Goal: Information Seeking & Learning: Learn about a topic

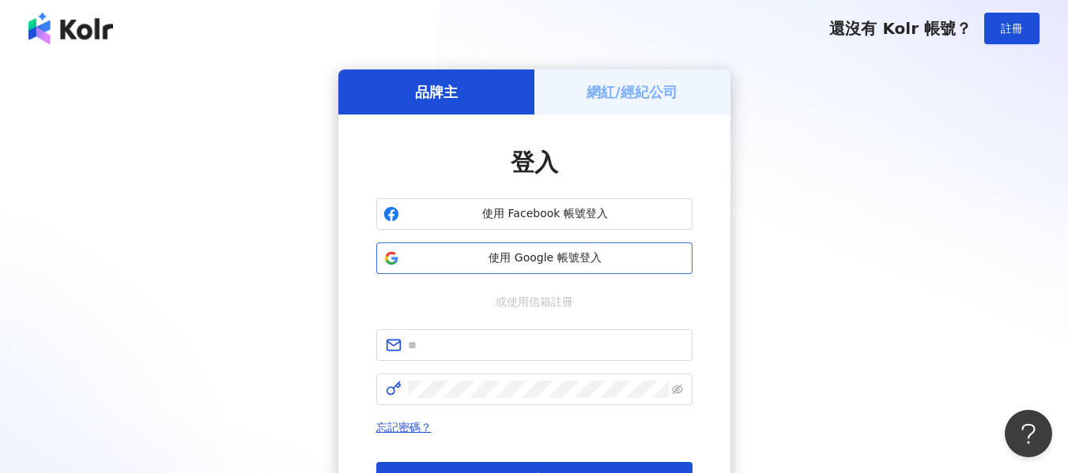
click at [680, 243] on button "使用 Google 帳號登入" at bounding box center [534, 259] width 316 height 32
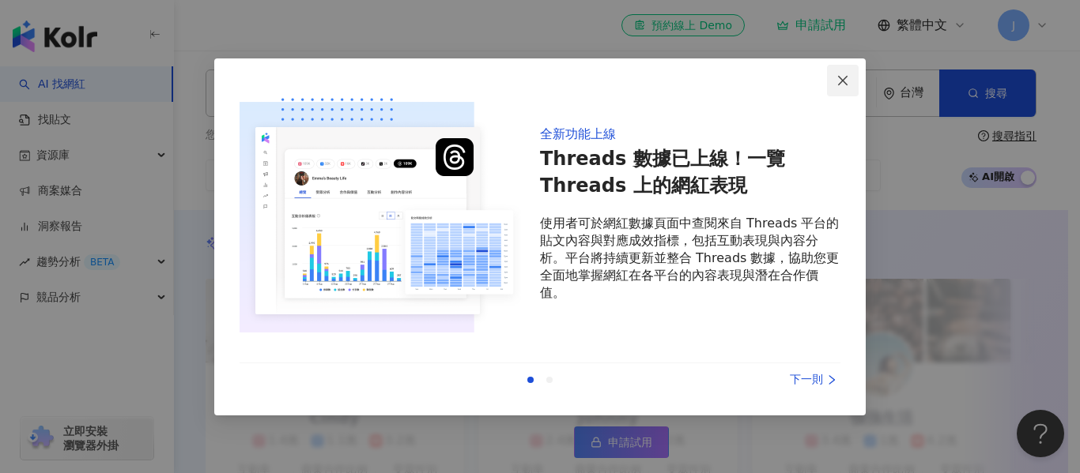
click at [843, 77] on icon "close" at bounding box center [842, 80] width 13 height 13
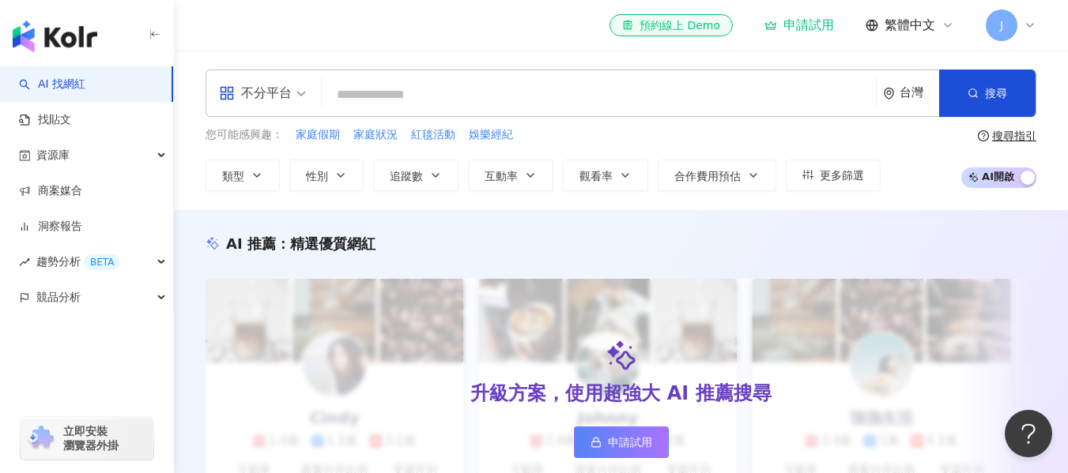
click at [673, 114] on div "不分平台 台灣 搜尋" at bounding box center [620, 93] width 831 height 47
click at [600, 89] on input "search" at bounding box center [598, 95] width 541 height 30
type input "*"
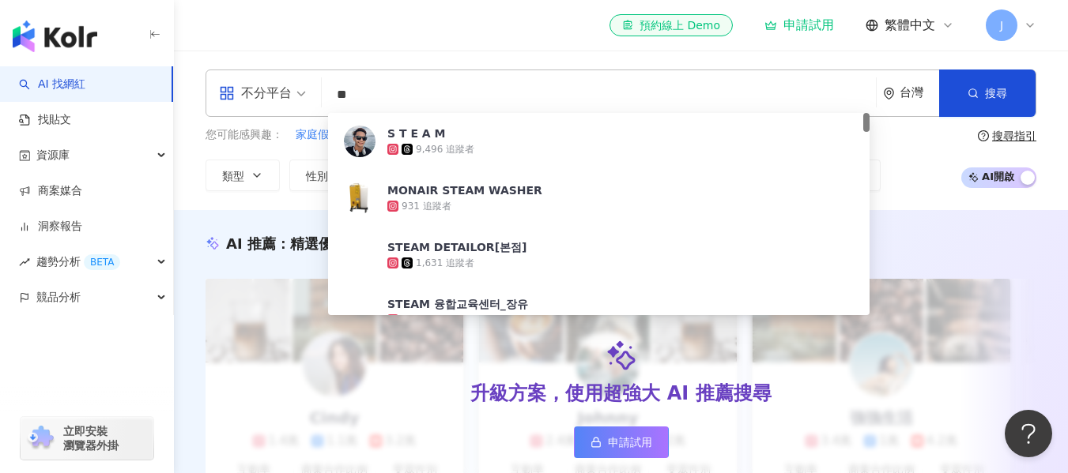
type input "*"
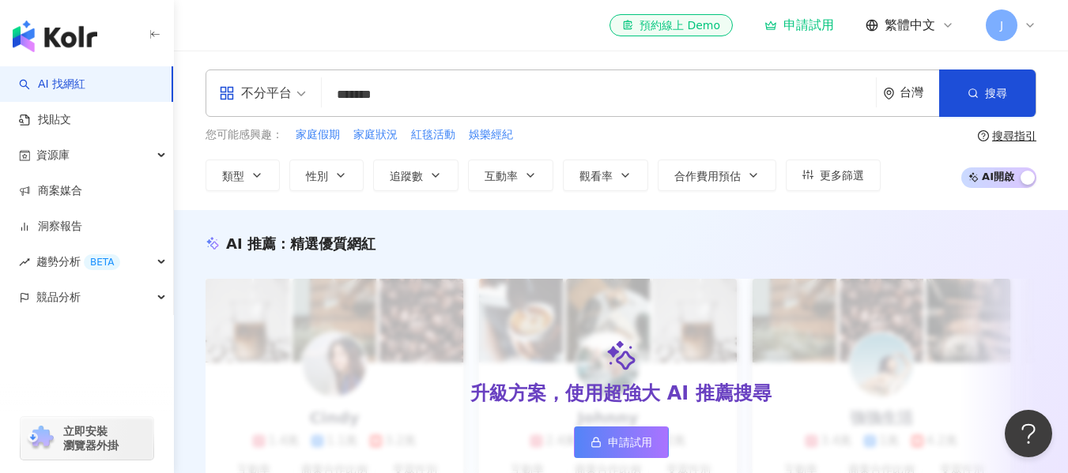
click at [340, 98] on input "******" at bounding box center [598, 95] width 541 height 30
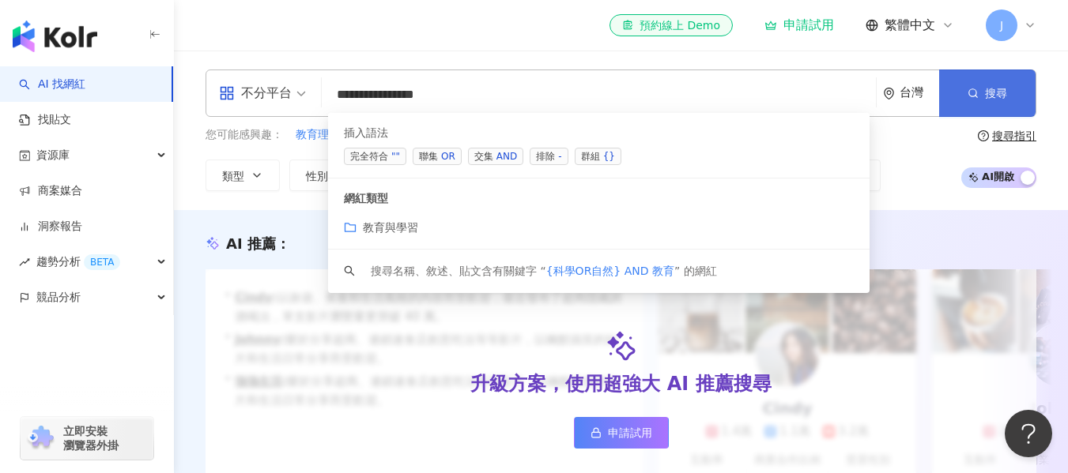
click at [948, 85] on button "搜尋" at bounding box center [987, 93] width 96 height 47
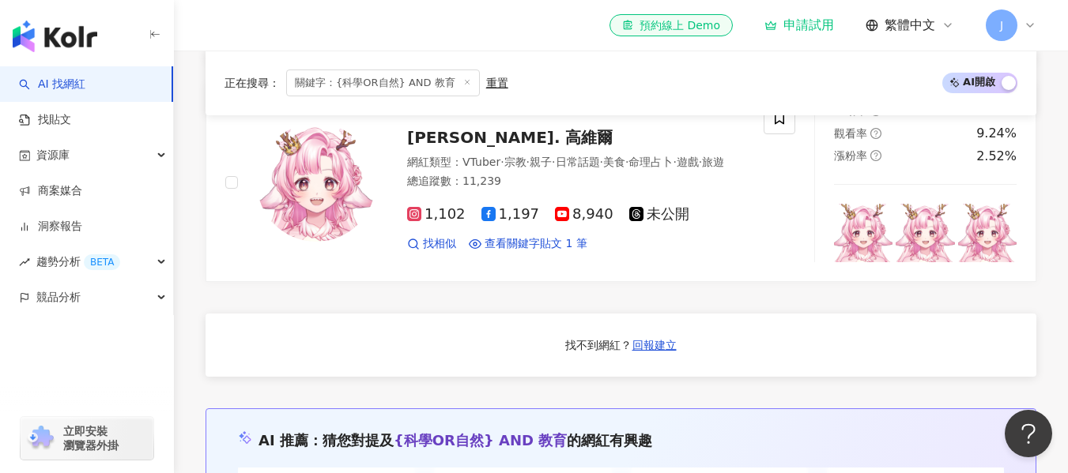
scroll to position [1178, 0]
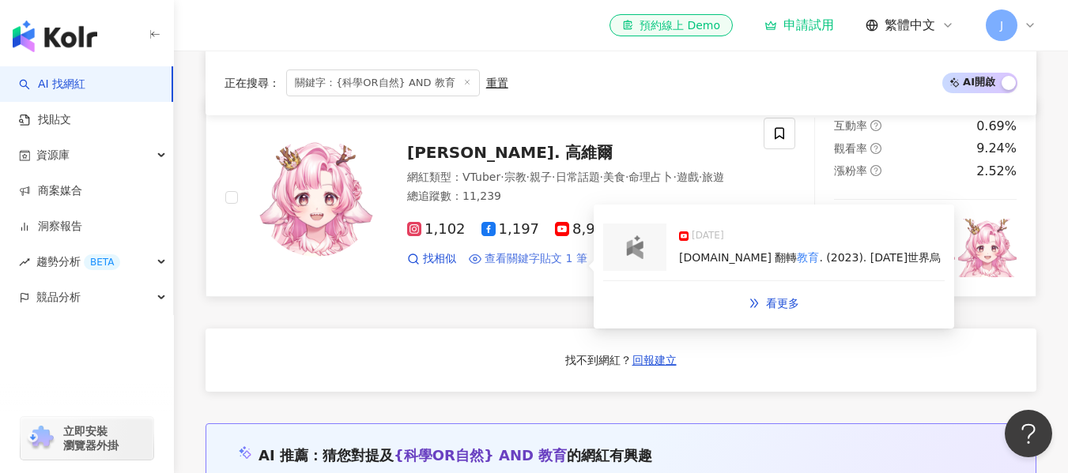
click at [556, 267] on span "查看關鍵字貼文 1 筆" at bounding box center [535, 259] width 103 height 16
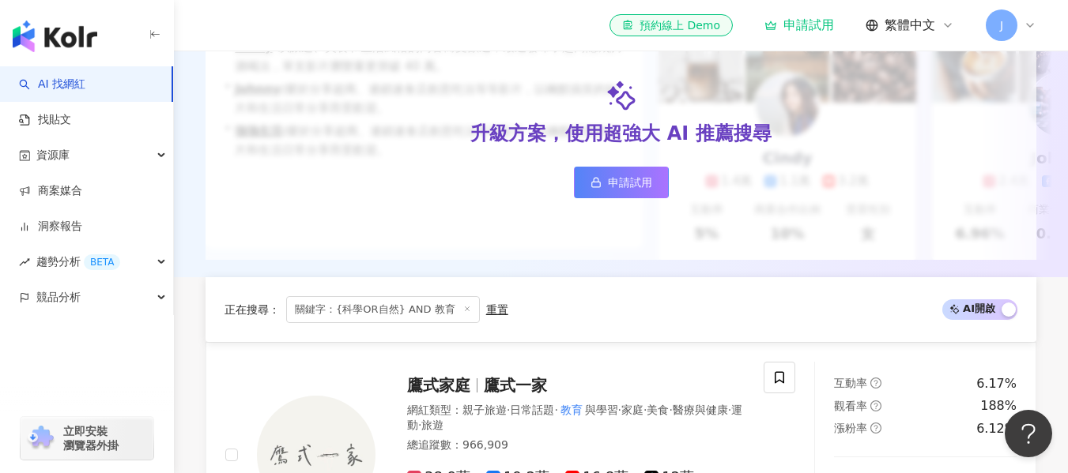
scroll to position [0, 0]
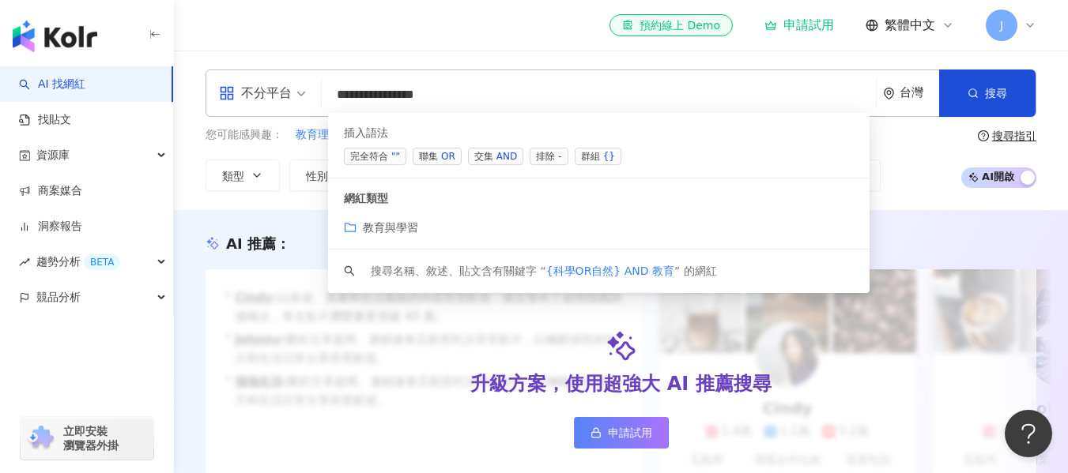
click at [506, 96] on input "**********" at bounding box center [598, 95] width 541 height 30
click at [465, 228] on div "教育與學習" at bounding box center [599, 227] width 510 height 17
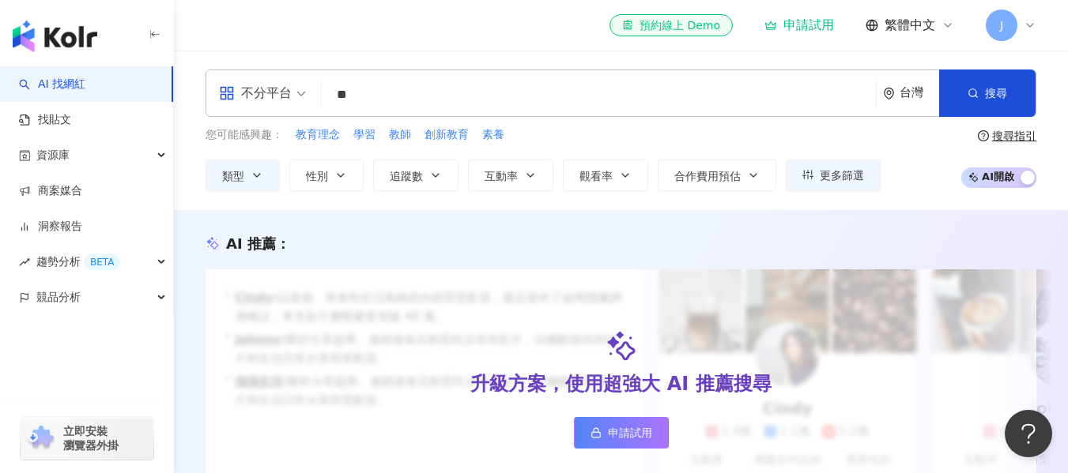
type input "*"
click at [255, 164] on button "類型" at bounding box center [242, 176] width 74 height 32
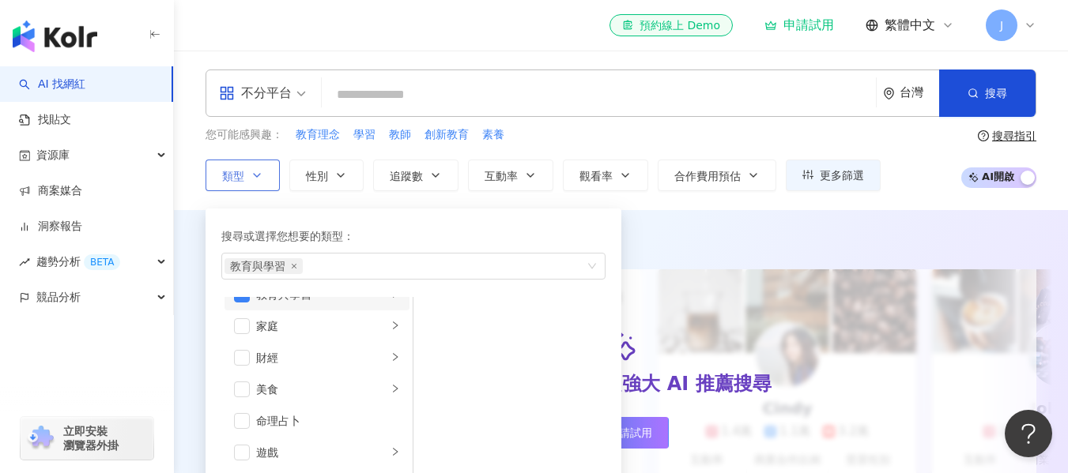
scroll to position [149, 0]
click at [236, 328] on span "button" at bounding box center [242, 326] width 16 height 16
click at [358, 332] on li "生活風格" at bounding box center [316, 322] width 185 height 32
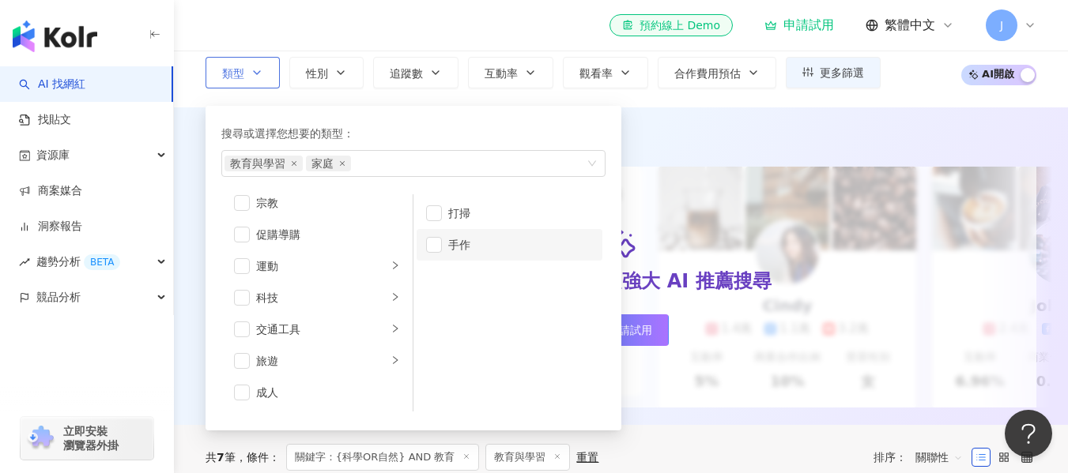
click at [449, 232] on li "手作" at bounding box center [510, 245] width 186 height 32
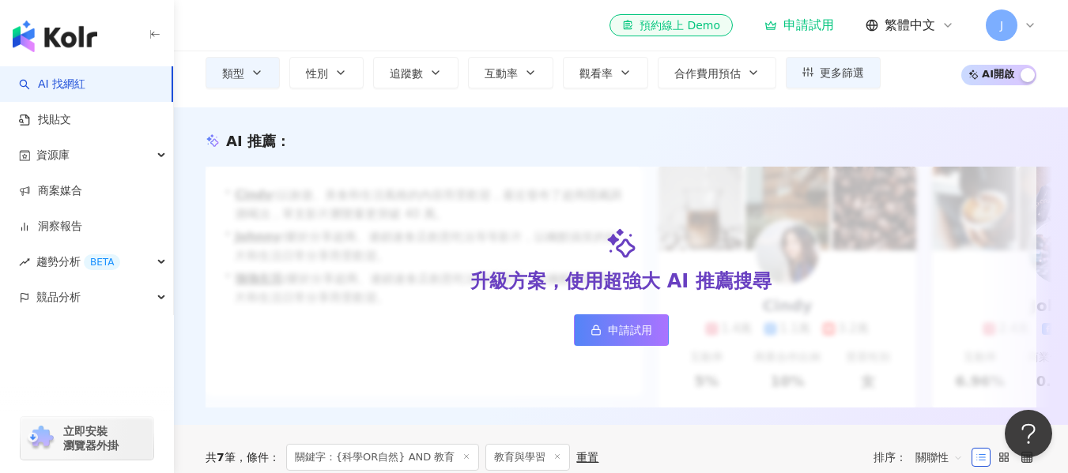
click at [699, 116] on div "AI 推薦 ： 升級方案，使用超強大 AI 推薦搜尋 申請試用 • Cindy : 以旅遊、美食和生活風格的內容而受歡迎，最近發布了超商隱藏調酒喝法，單支影片…" at bounding box center [621, 266] width 894 height 318
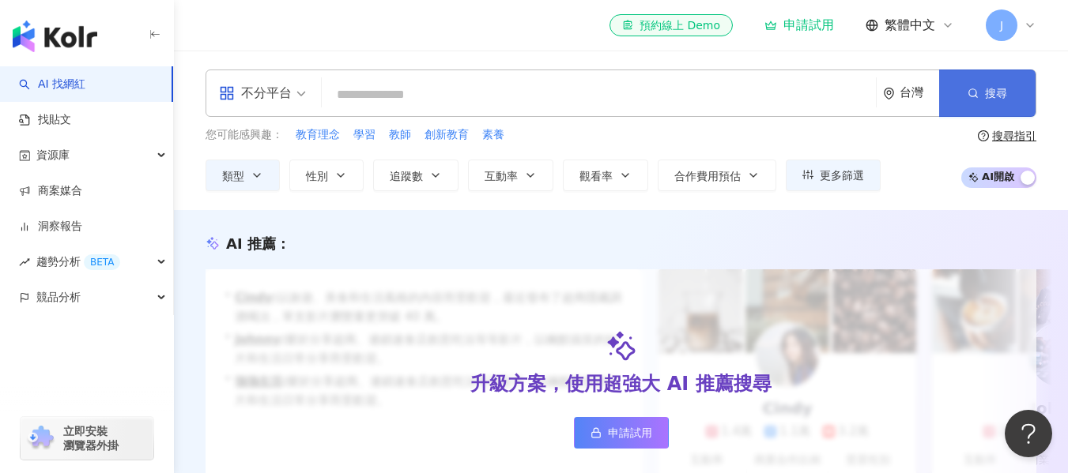
click at [974, 92] on icon "button" at bounding box center [972, 93] width 11 height 11
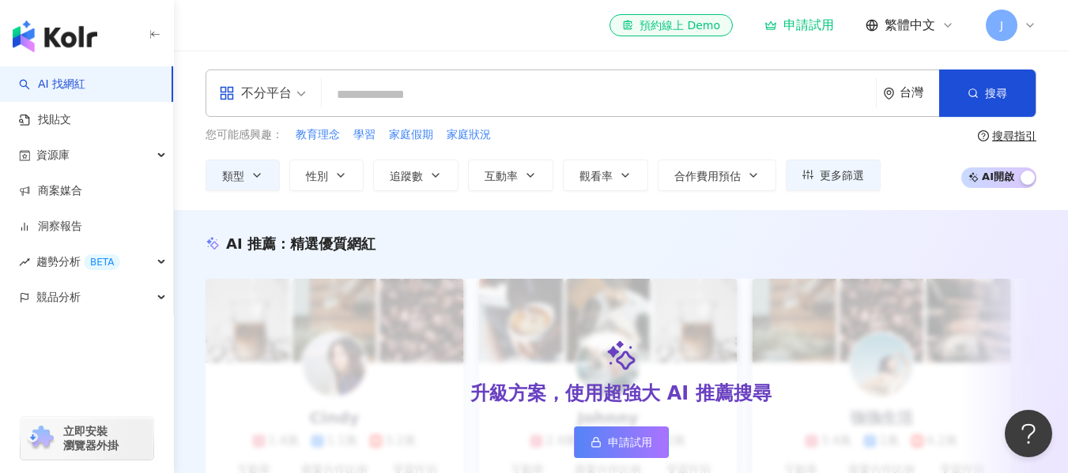
click at [515, 86] on input "search" at bounding box center [598, 95] width 541 height 30
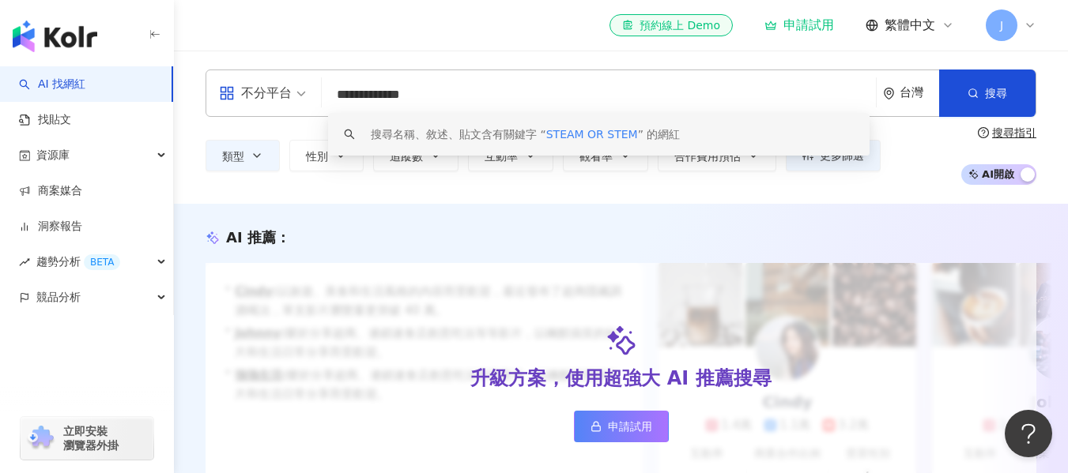
click at [559, 182] on div "類型 性別 追蹤數 互動率 觀看率 合作費用預估 更多篩選 搜尋指引 AI 開啟 AI 關閉" at bounding box center [620, 155] width 831 height 58
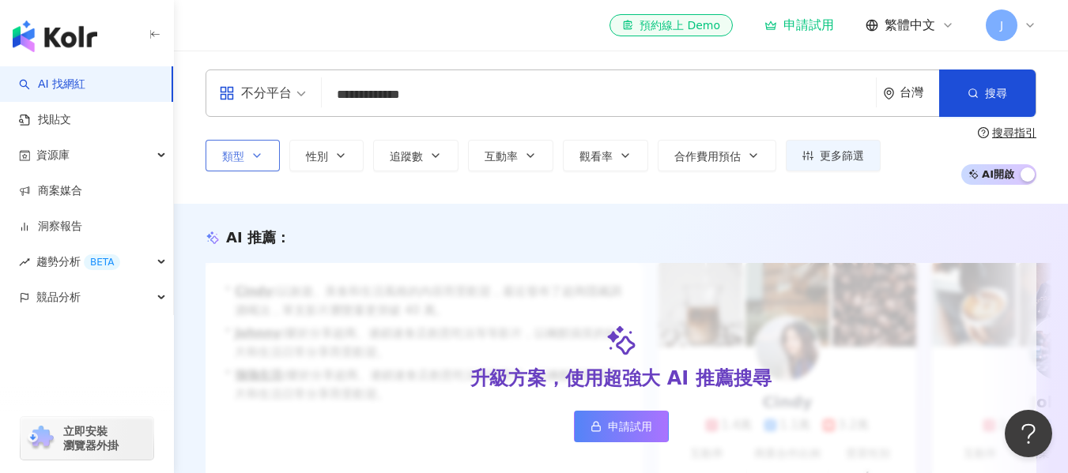
click at [245, 162] on button "類型" at bounding box center [242, 156] width 74 height 32
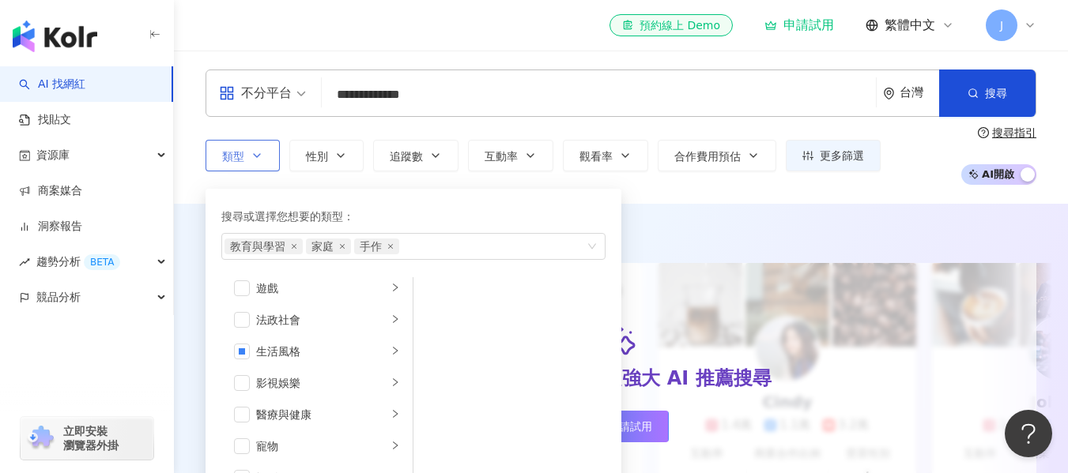
scroll to position [293, 0]
click at [244, 349] on span "button" at bounding box center [242, 351] width 16 height 16
click at [413, 244] on icon "close" at bounding box center [412, 246] width 6 height 6
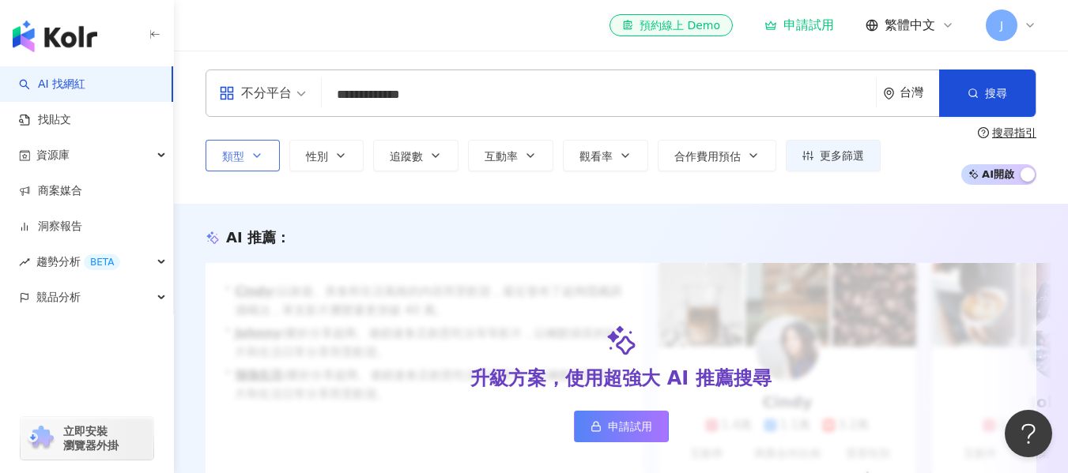
click at [835, 181] on div "類型 搜尋或選擇您想要的類型： 教育與學習 家庭 藝術與娛樂 美妝時尚 氣候和環境 日常話題 教育與學習 家庭 財經 美食 命理占卜 遊戲 法政社會 生活風格…" at bounding box center [620, 155] width 831 height 58
click at [470, 91] on input "**********" at bounding box center [598, 95] width 541 height 30
click at [974, 100] on span "button" at bounding box center [972, 93] width 11 height 13
click at [512, 83] on input "**********" at bounding box center [598, 95] width 541 height 30
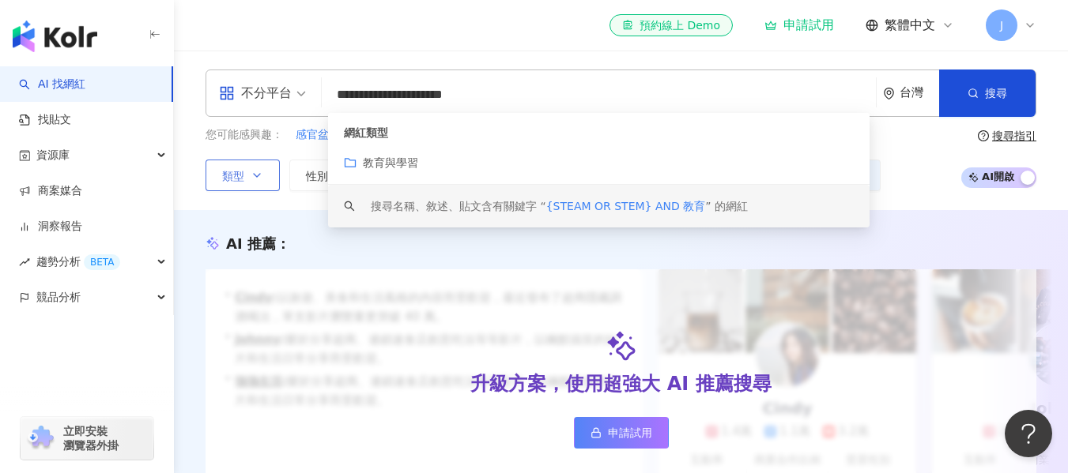
scroll to position [12, 0]
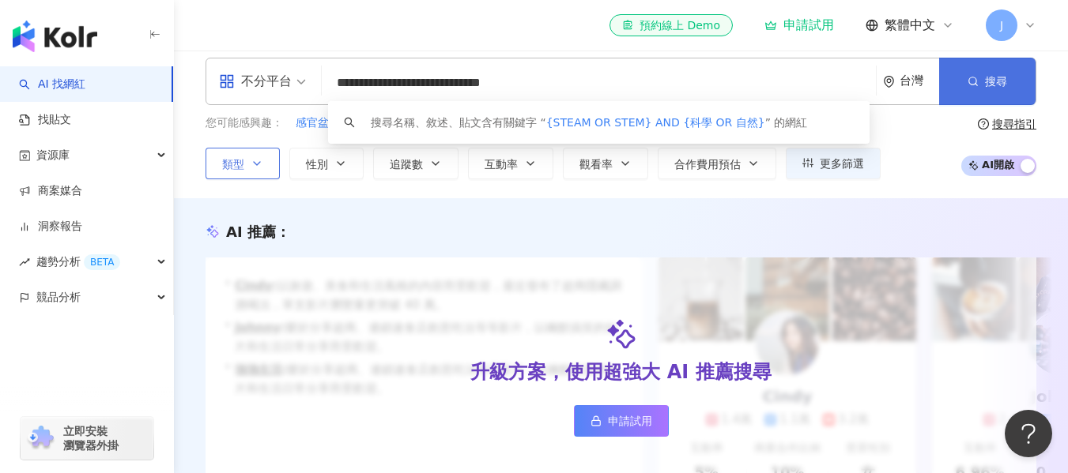
type input "**********"
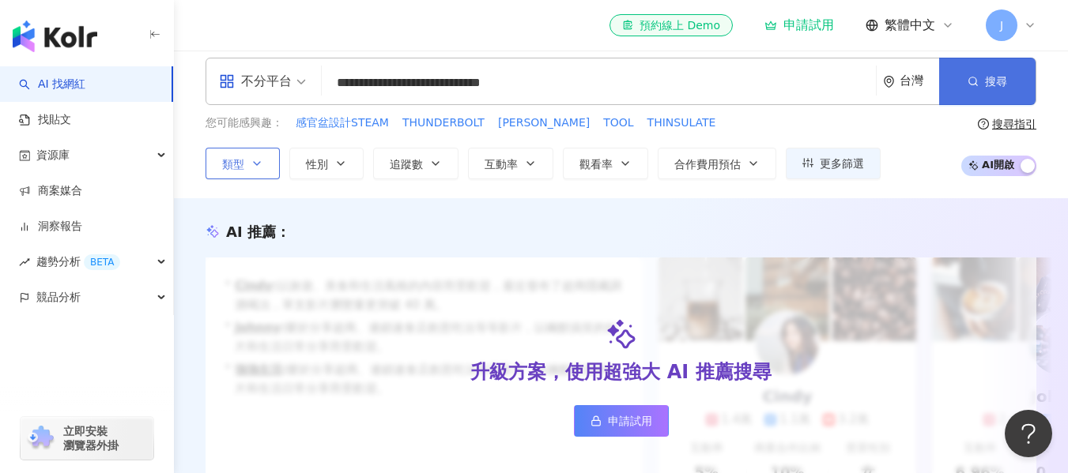
click at [965, 85] on button "搜尋" at bounding box center [987, 81] width 96 height 47
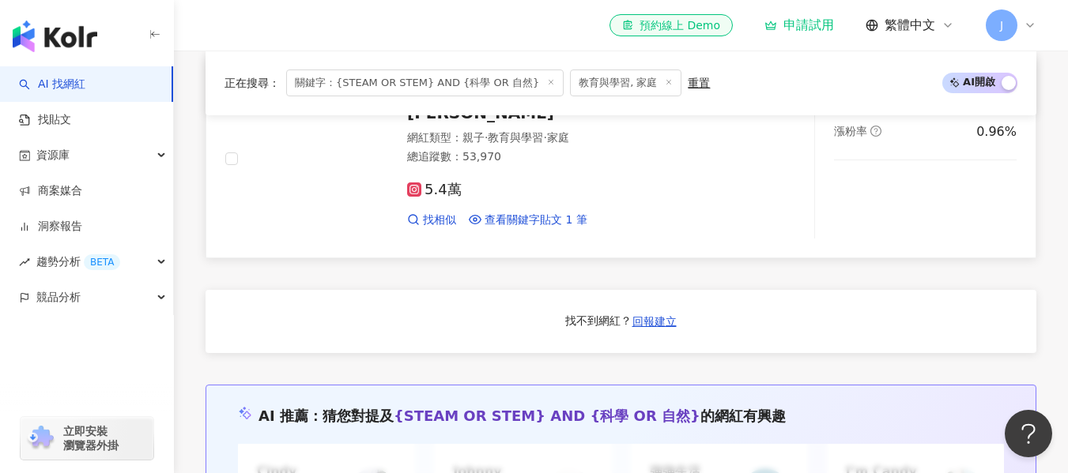
scroll to position [1189, 0]
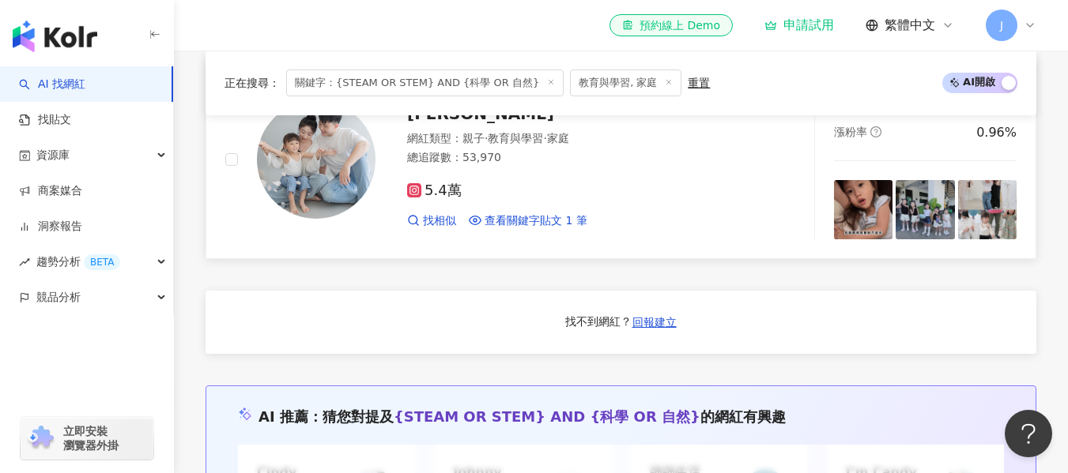
click at [422, 123] on span "Yu Zhen" at bounding box center [480, 113] width 147 height 19
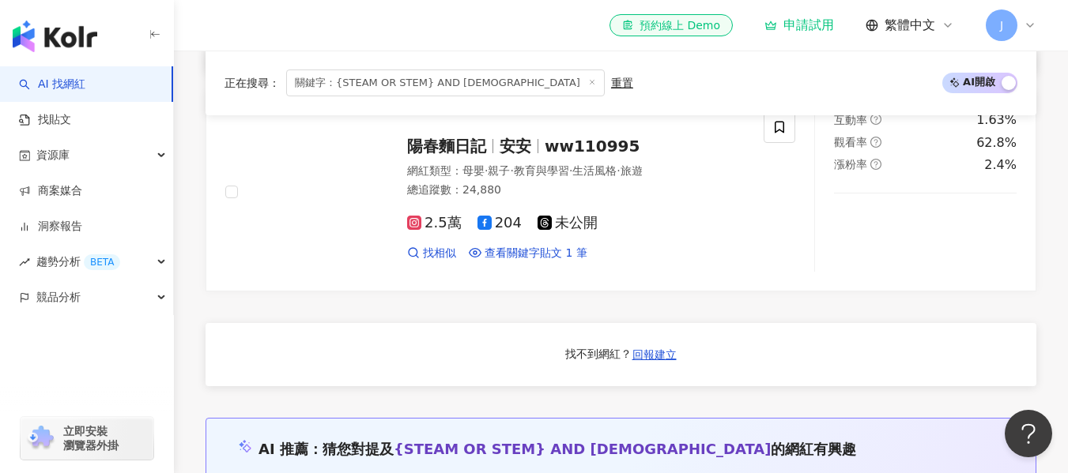
scroll to position [1158, 0]
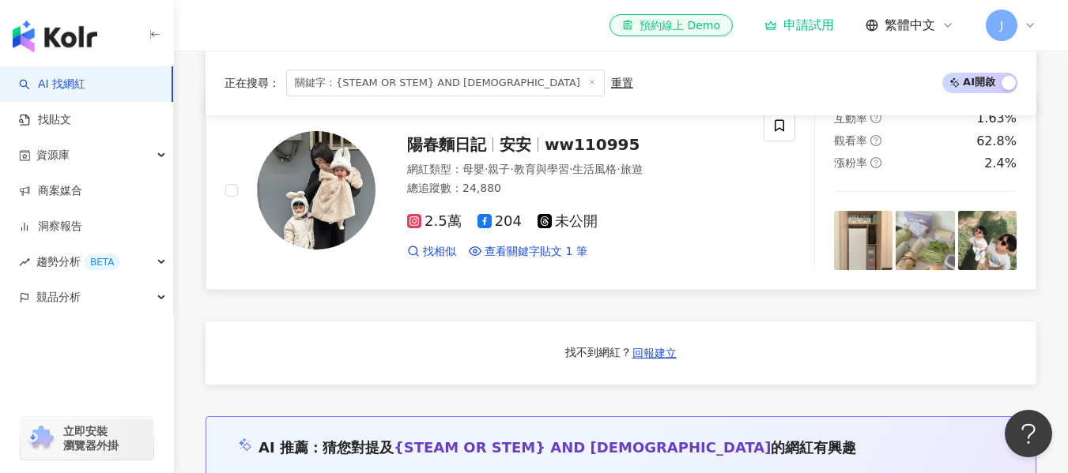
type input "**********"
click at [508, 152] on span "安安" at bounding box center [515, 144] width 32 height 19
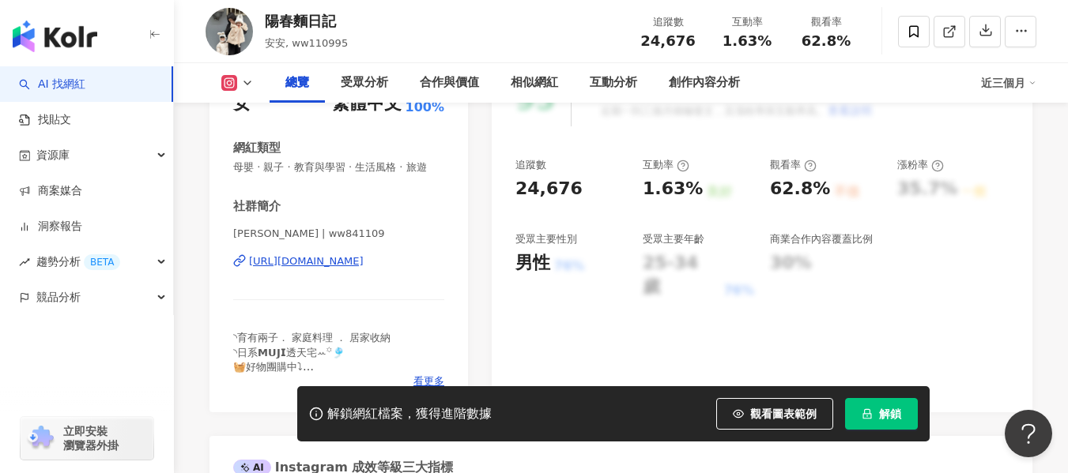
scroll to position [244, 0]
